Goal: Task Accomplishment & Management: Use online tool/utility

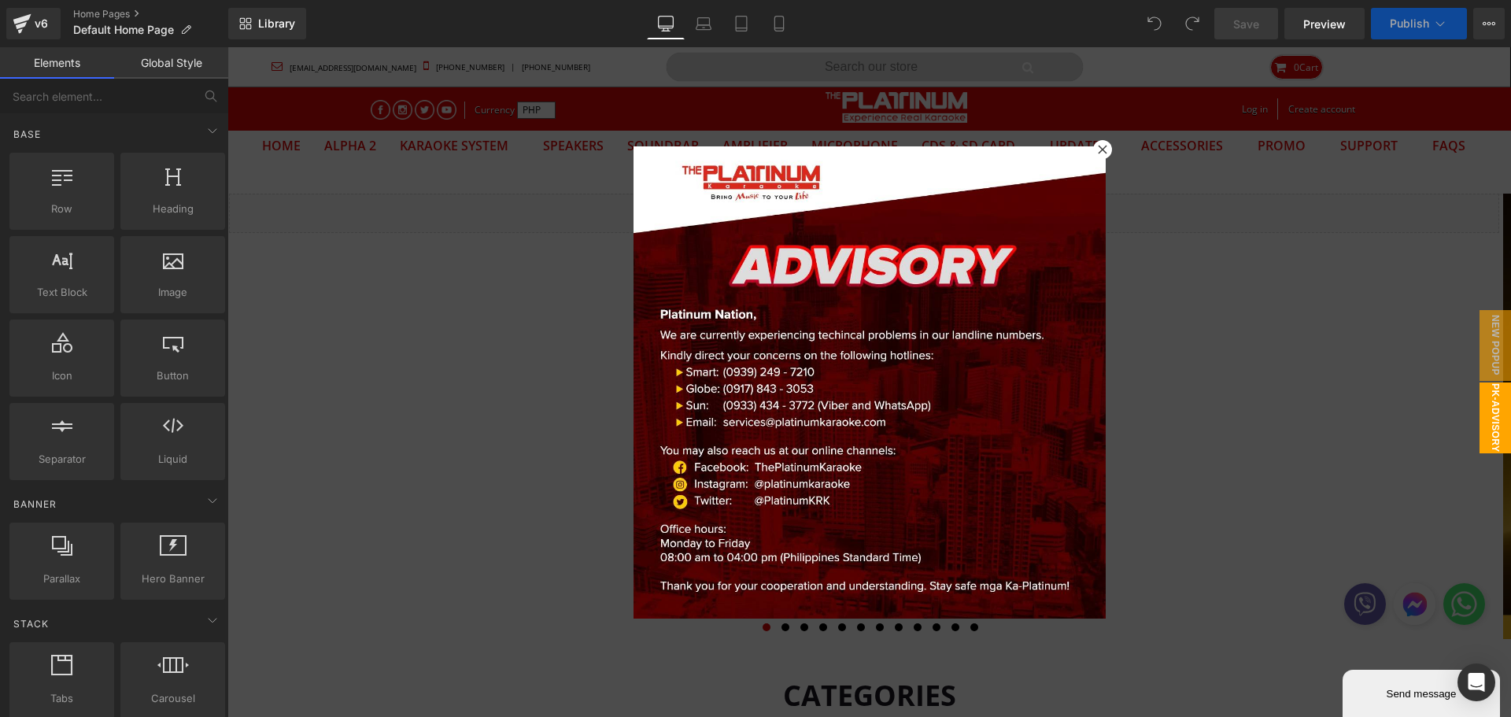
click at [1098, 153] on icon at bounding box center [1102, 149] width 9 height 9
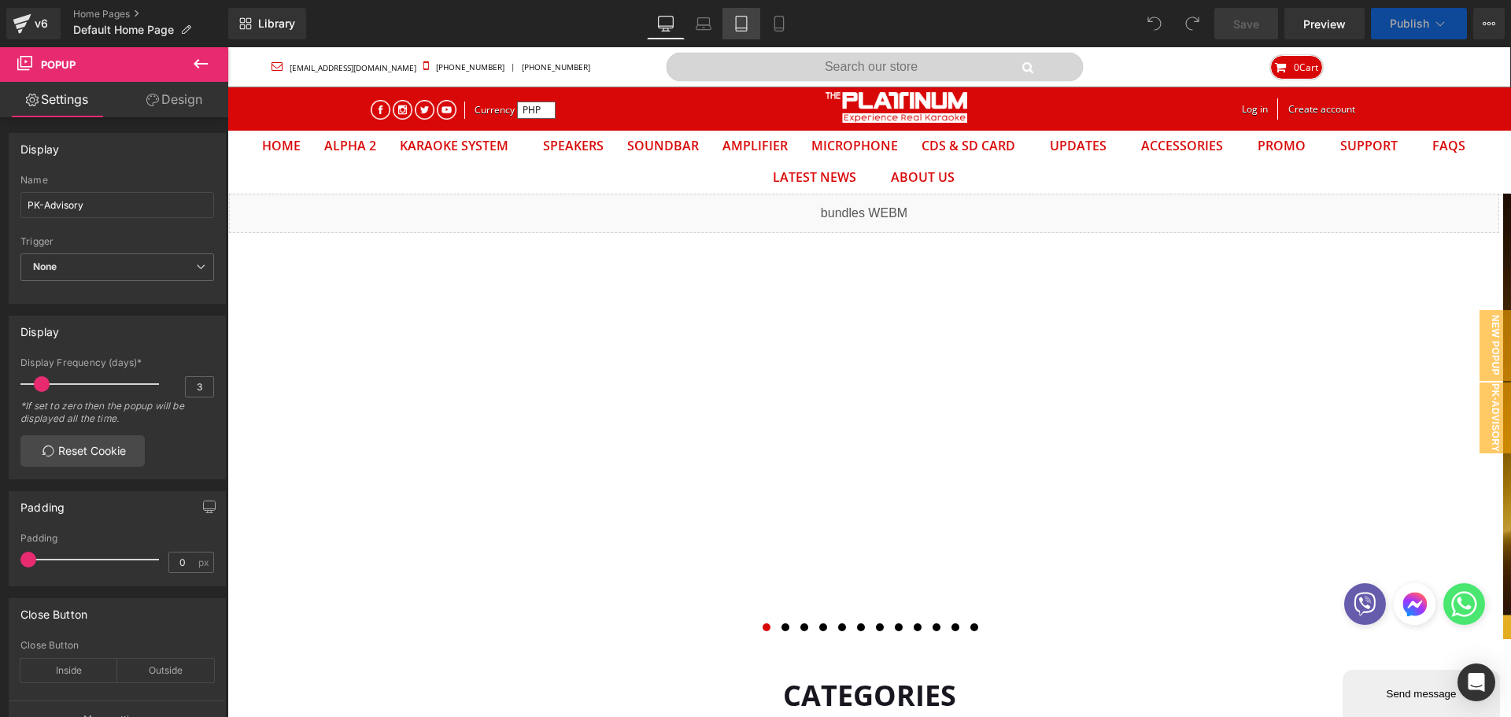
click at [732, 24] on link "Tablet" at bounding box center [741, 23] width 38 height 31
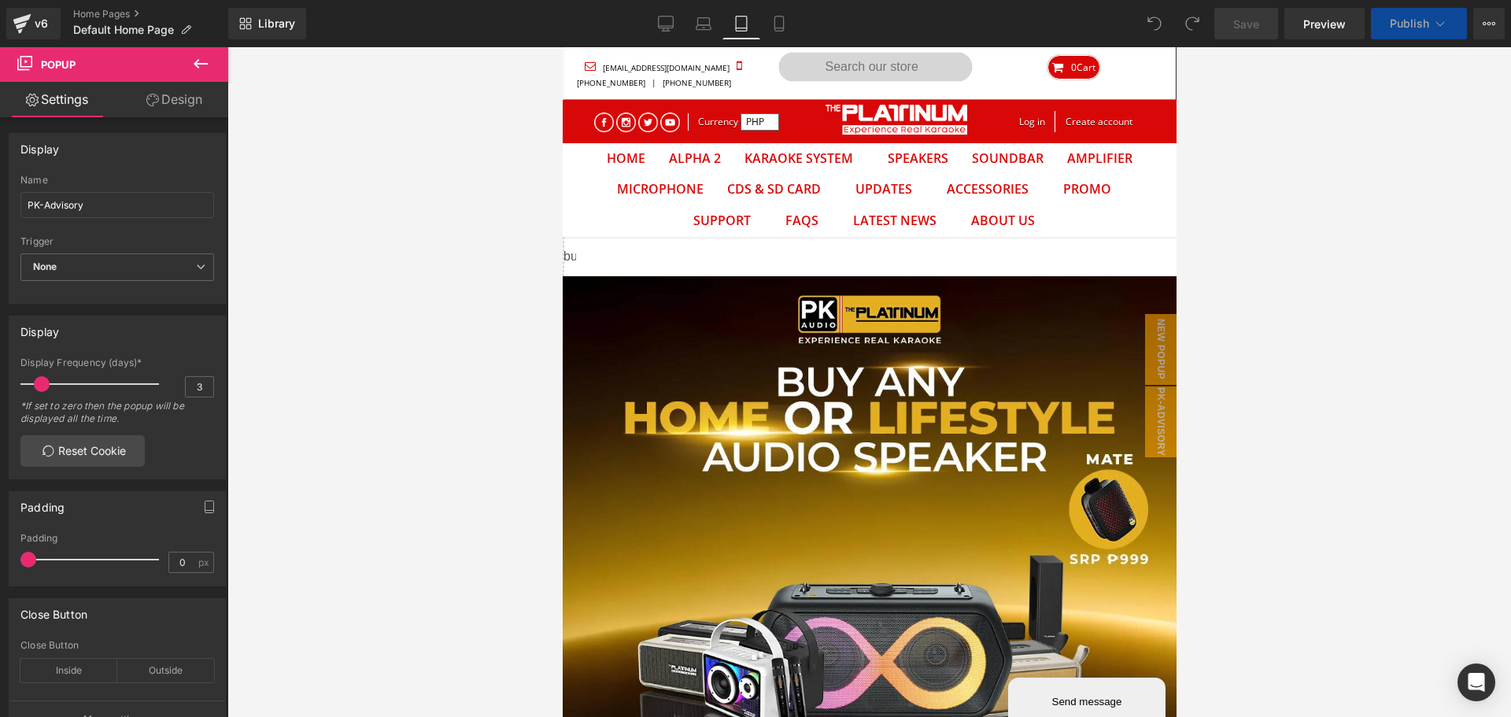
scroll to position [82, 590]
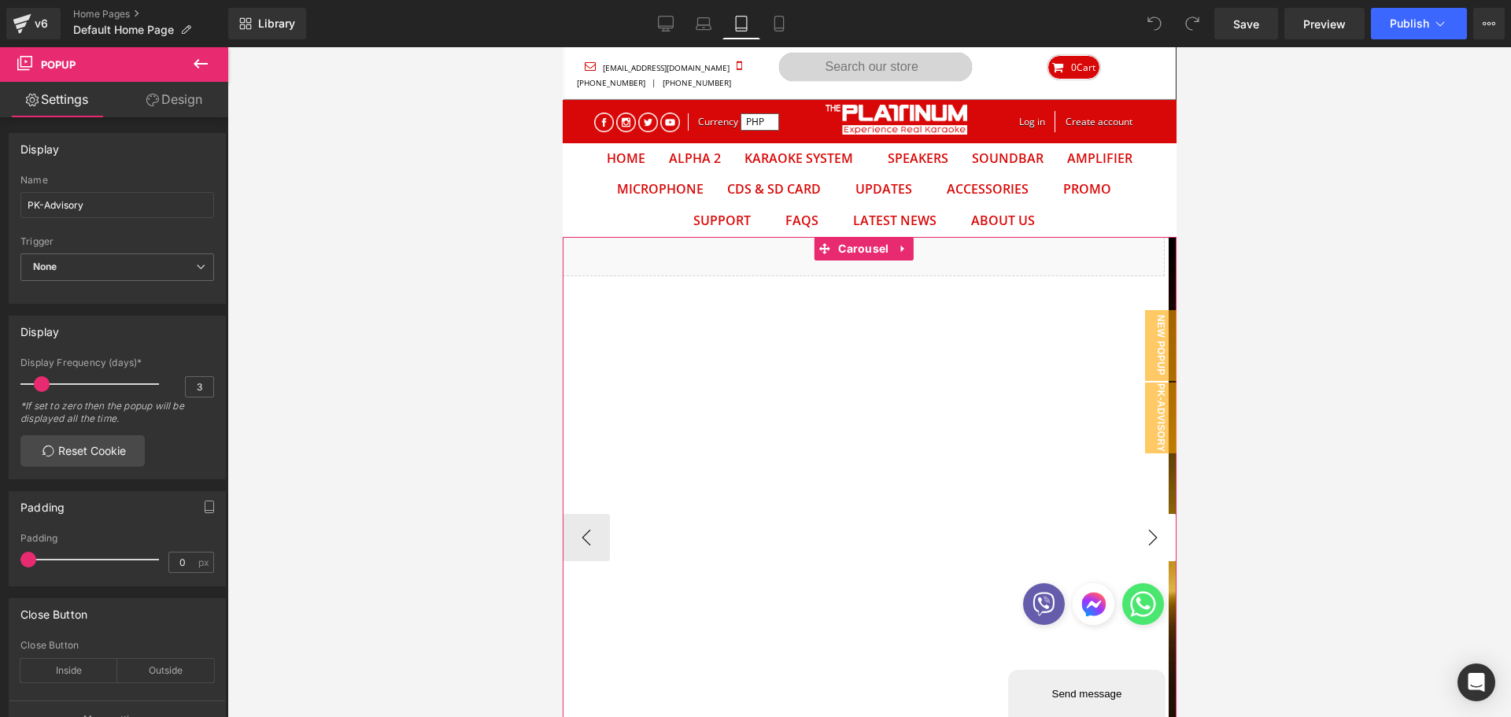
click at [1139, 548] on button "›" at bounding box center [1151, 537] width 47 height 47
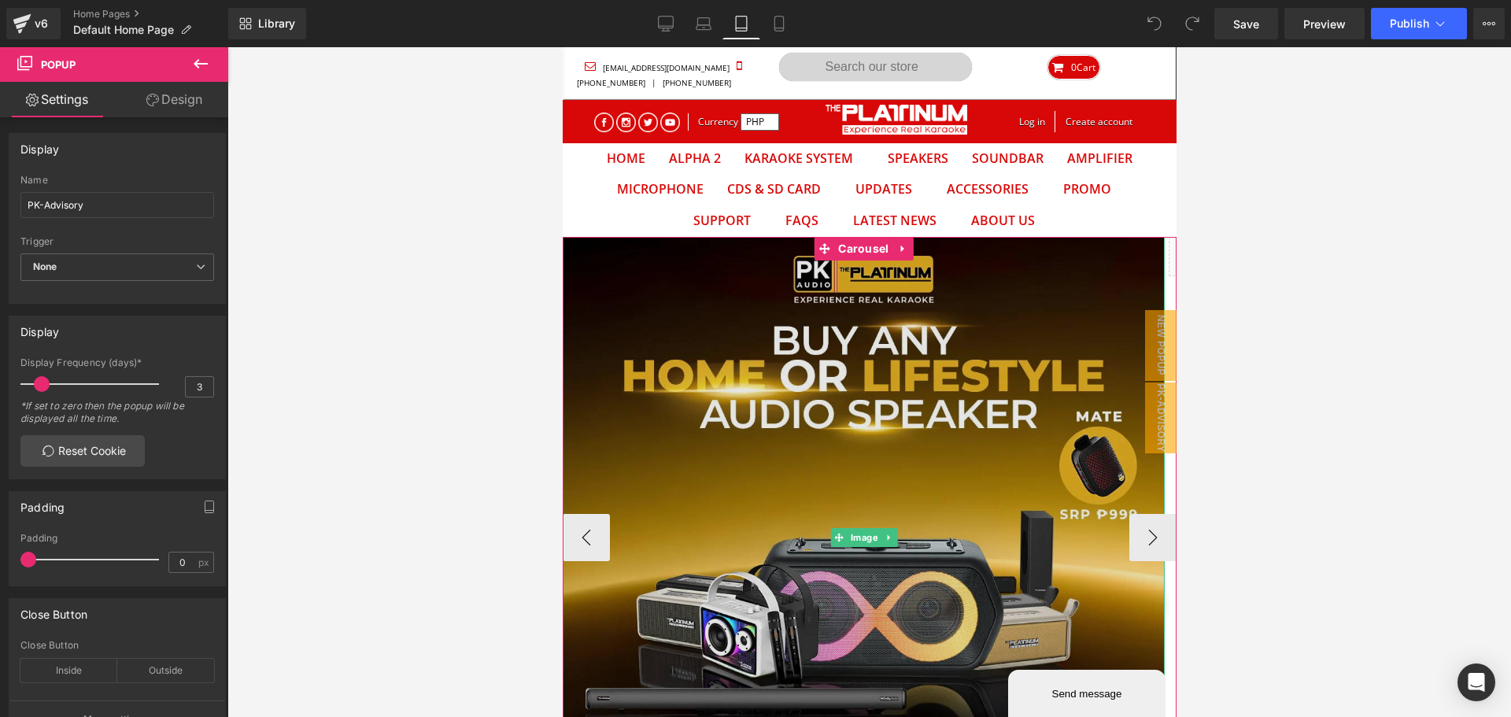
click at [794, 433] on img at bounding box center [863, 538] width 602 height 602
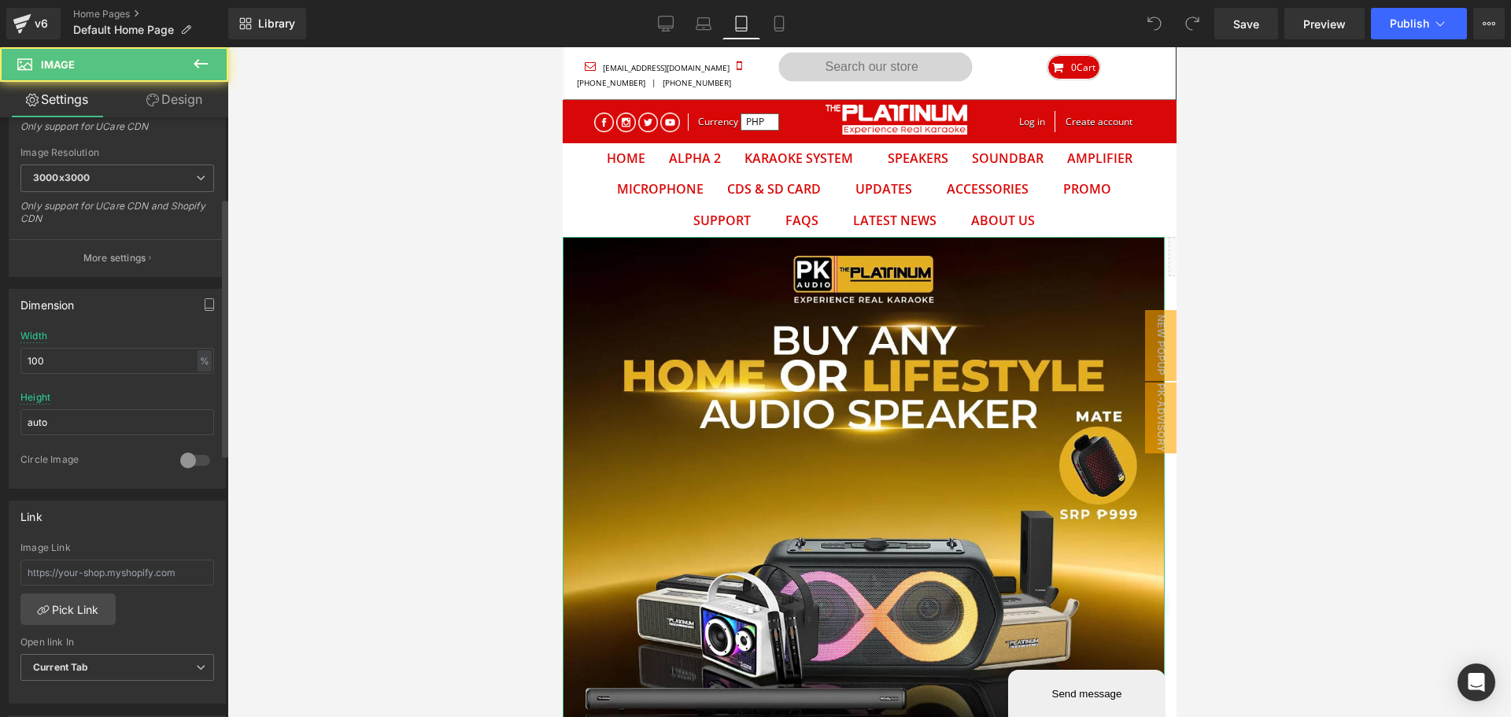
scroll to position [393, 0]
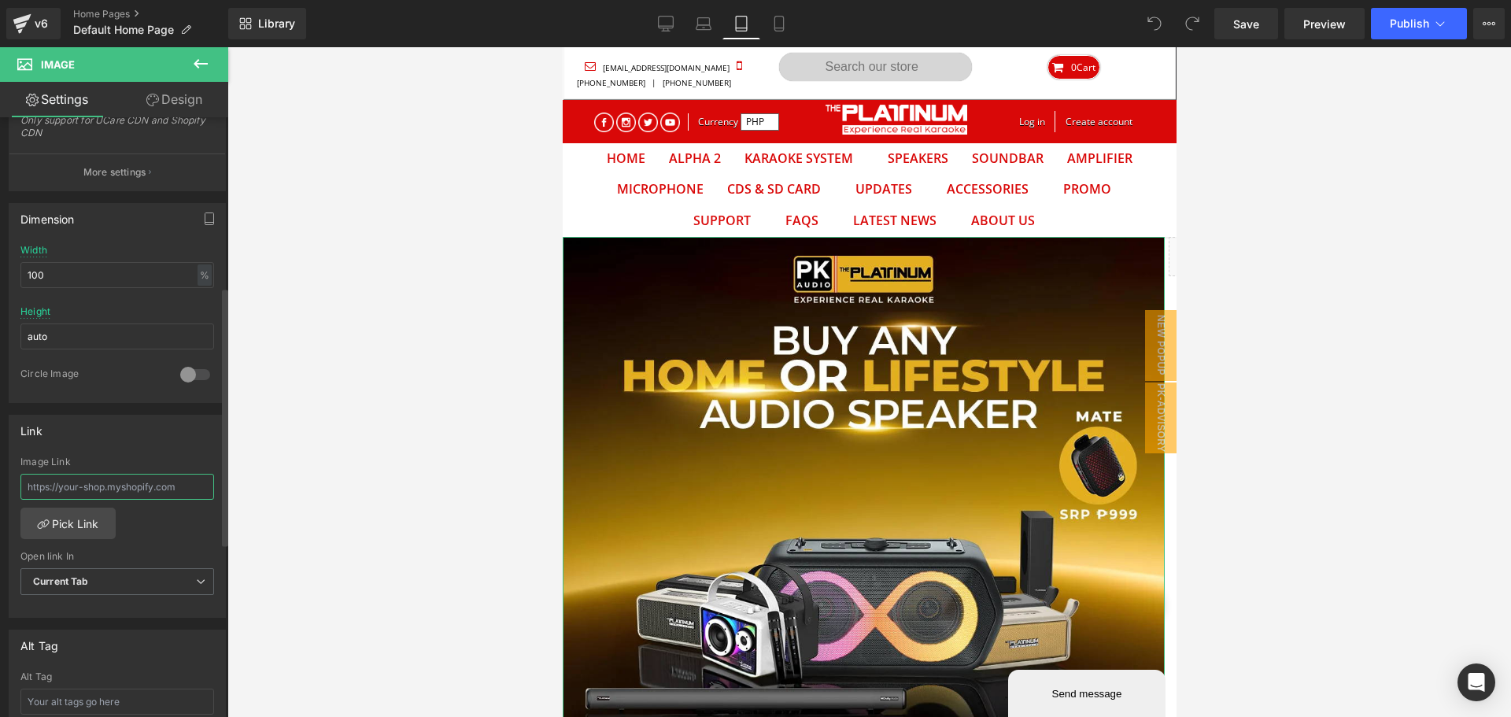
click at [147, 496] on input "text" at bounding box center [117, 487] width 194 height 26
click at [100, 522] on link "Pick Link" at bounding box center [67, 523] width 95 height 31
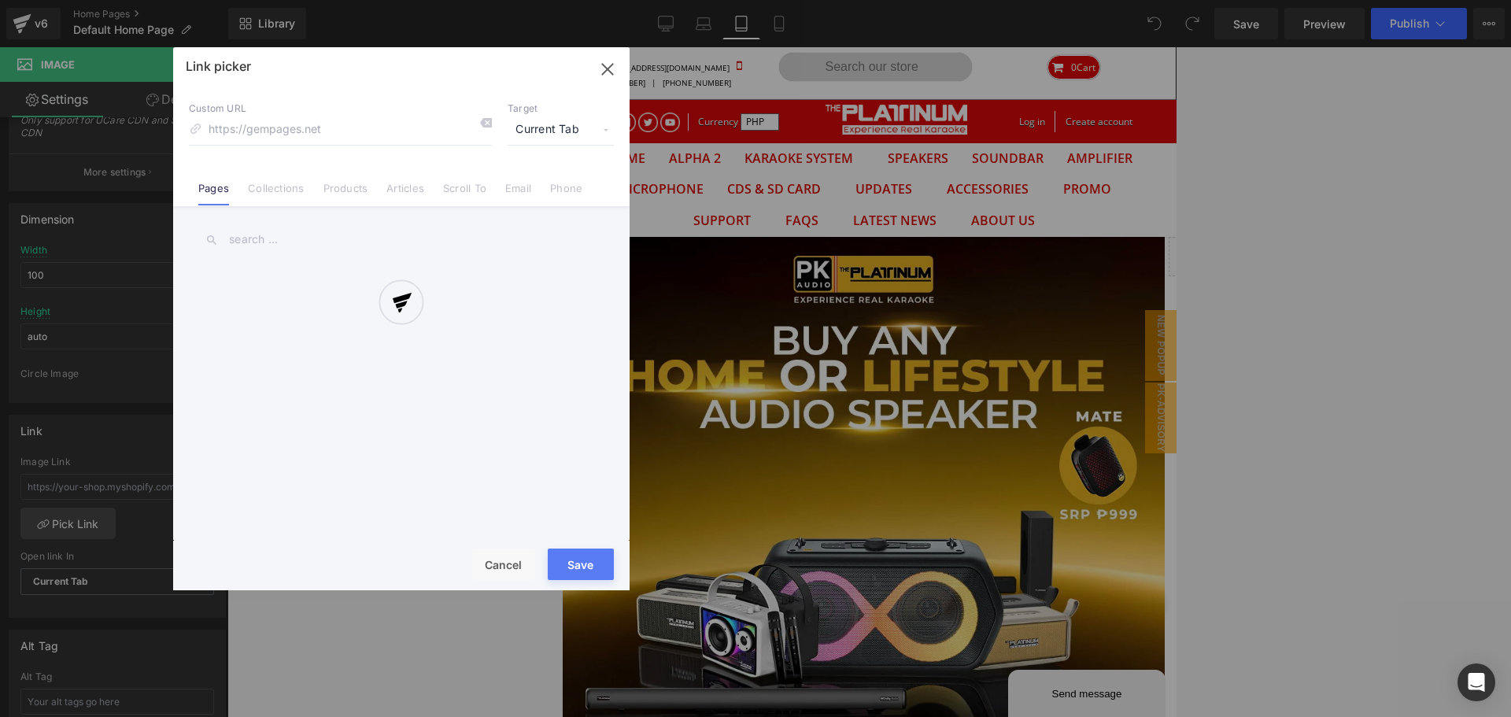
click at [271, 193] on div at bounding box center [401, 318] width 456 height 543
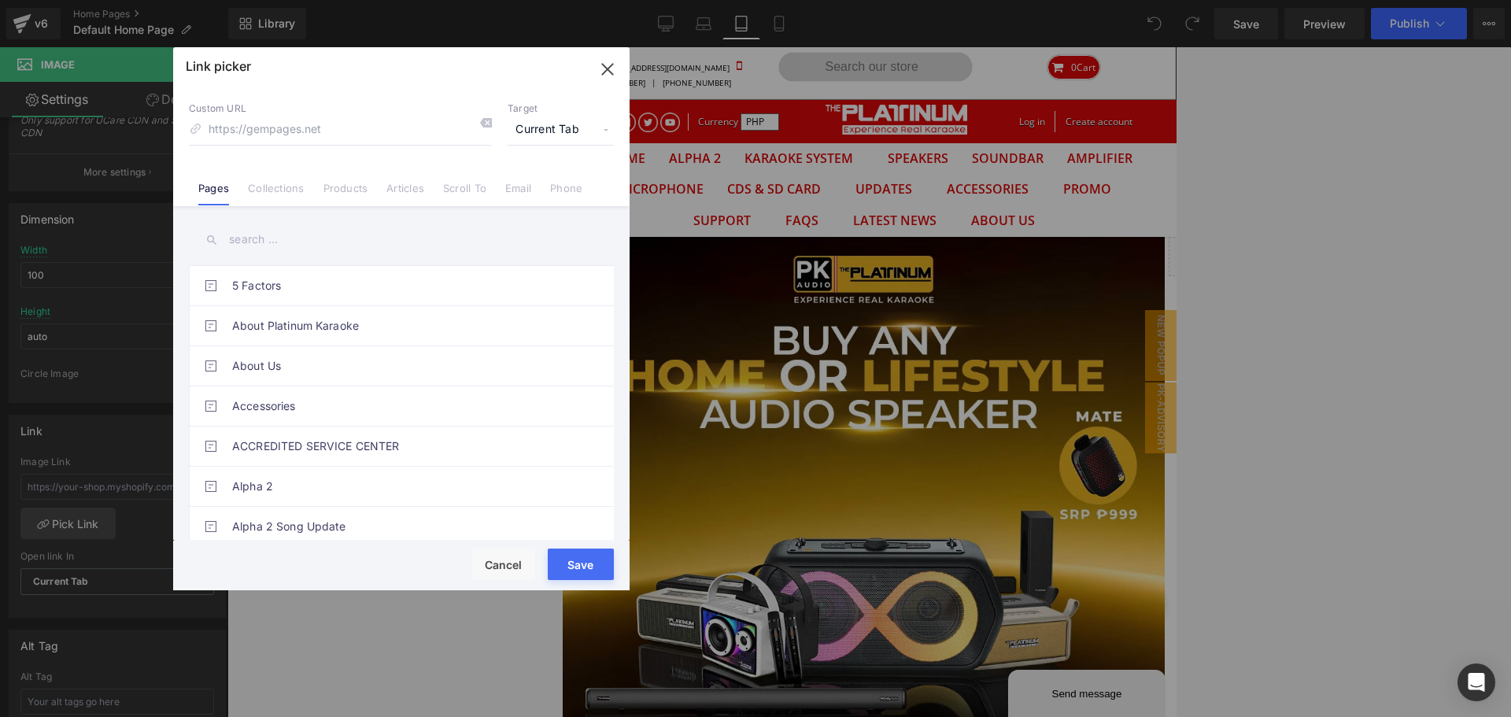
click at [280, 191] on link "Collections" at bounding box center [276, 194] width 56 height 24
click at [301, 238] on input "text" at bounding box center [401, 239] width 425 height 35
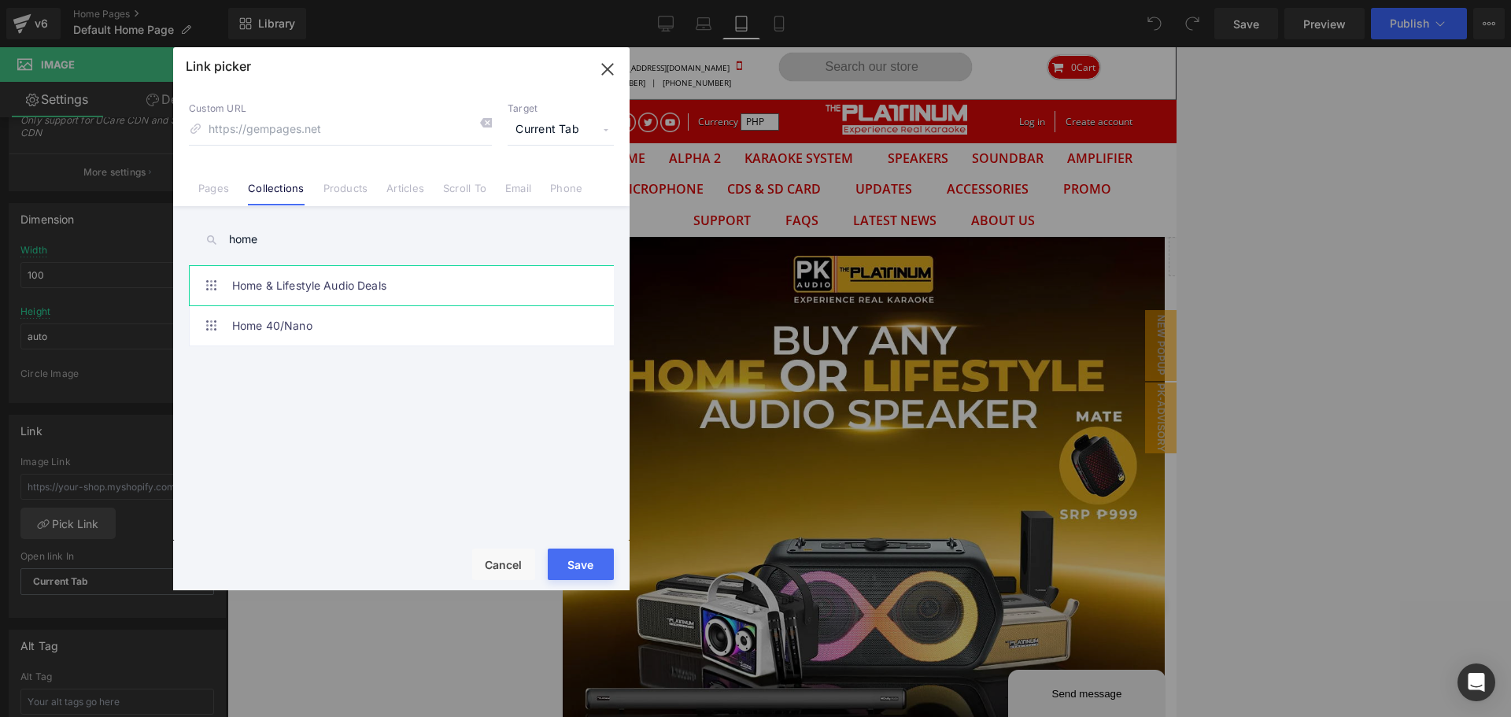
type input "home"
click at [258, 293] on link "Home & Lifestyle Audio Deals" at bounding box center [405, 285] width 346 height 39
click at [580, 547] on div "Save Cancel" at bounding box center [401, 566] width 456 height 50
drag, startPoint x: 575, startPoint y: 558, endPoint x: 70, endPoint y: 452, distance: 516.1
click at [575, 558] on button "Save" at bounding box center [581, 563] width 66 height 31
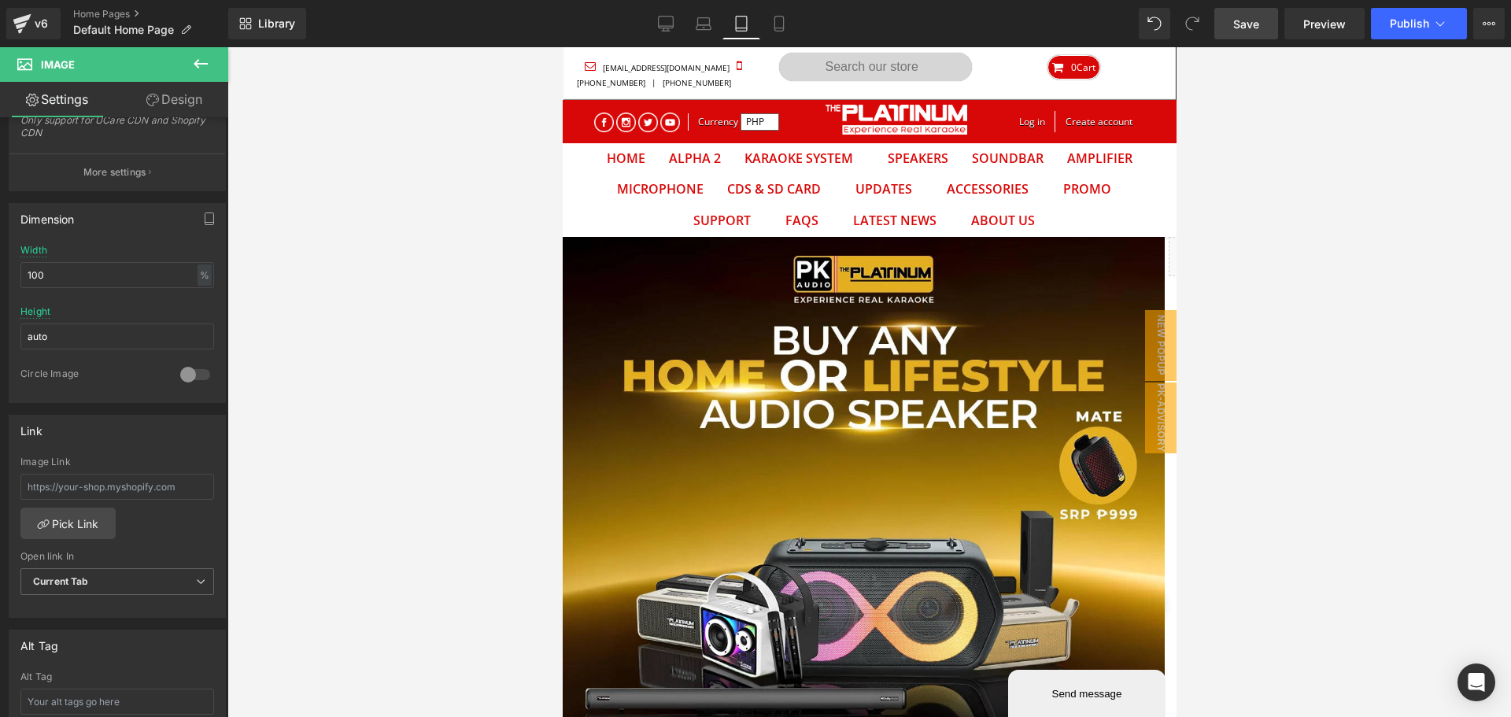
click at [1257, 27] on span "Save" at bounding box center [1246, 24] width 26 height 17
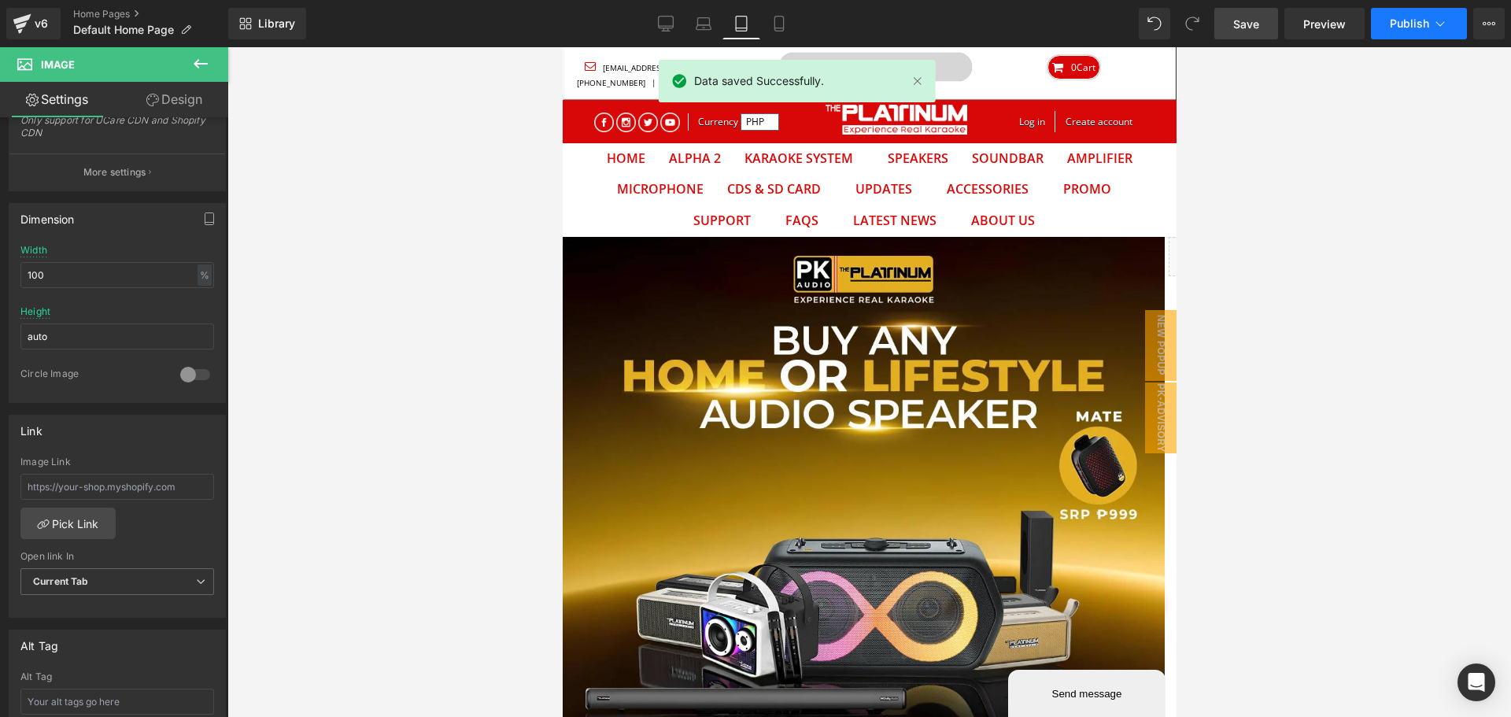
click at [1405, 31] on button "Publish" at bounding box center [1419, 23] width 96 height 31
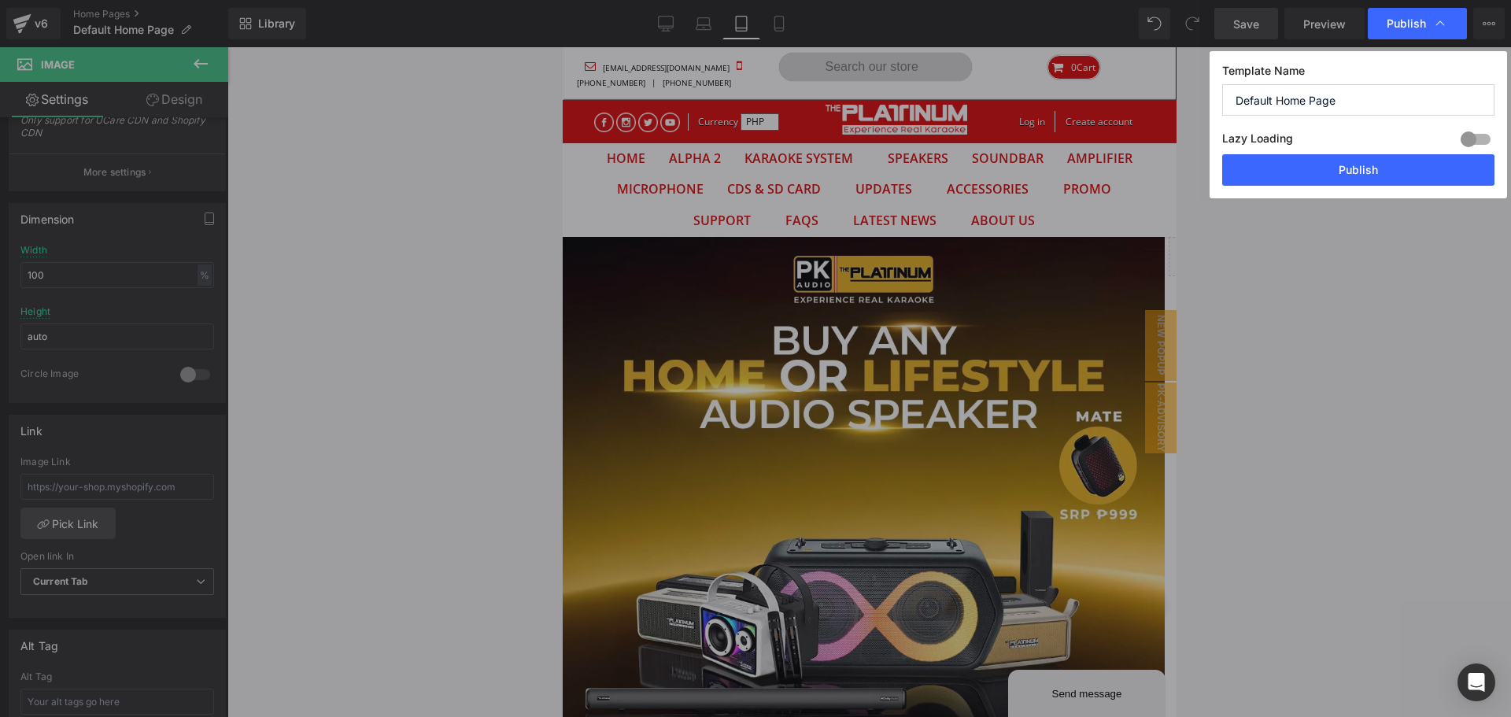
click at [1331, 166] on button "Publish" at bounding box center [1358, 169] width 272 height 31
